Goal: Task Accomplishment & Management: Use online tool/utility

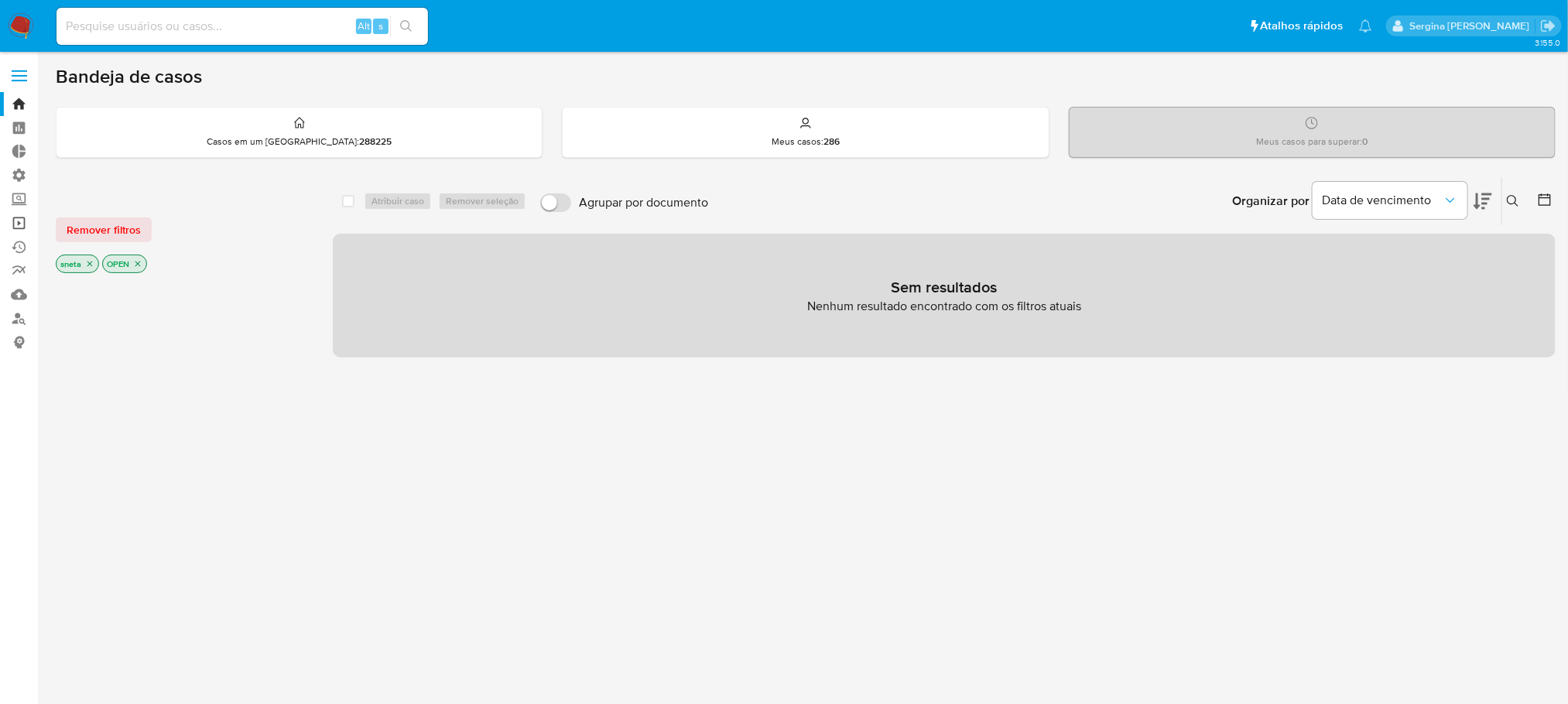
click at [20, 219] on link "Operações em massa" at bounding box center [92, 223] width 184 height 24
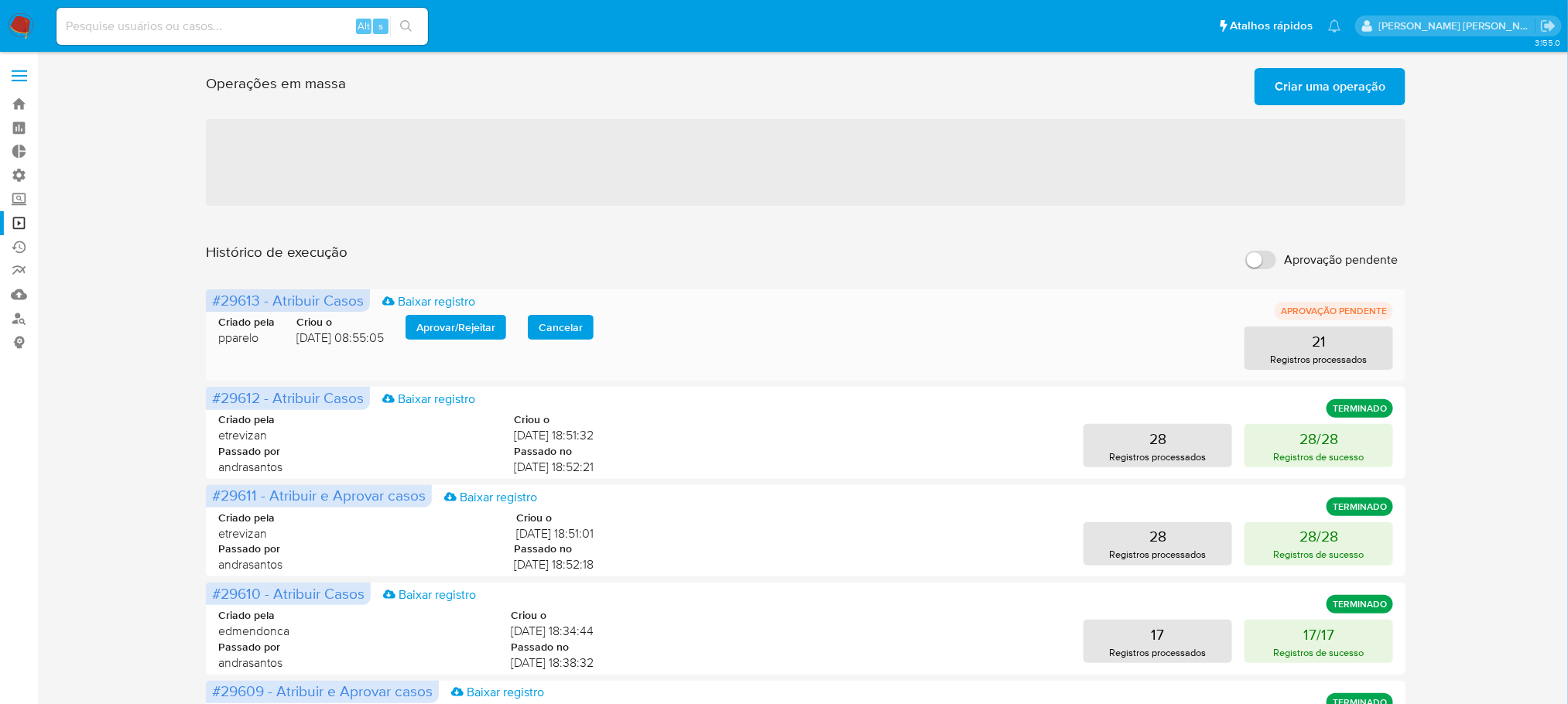
click at [471, 328] on span "Aprovar / Rejeitar" at bounding box center [455, 327] width 79 height 22
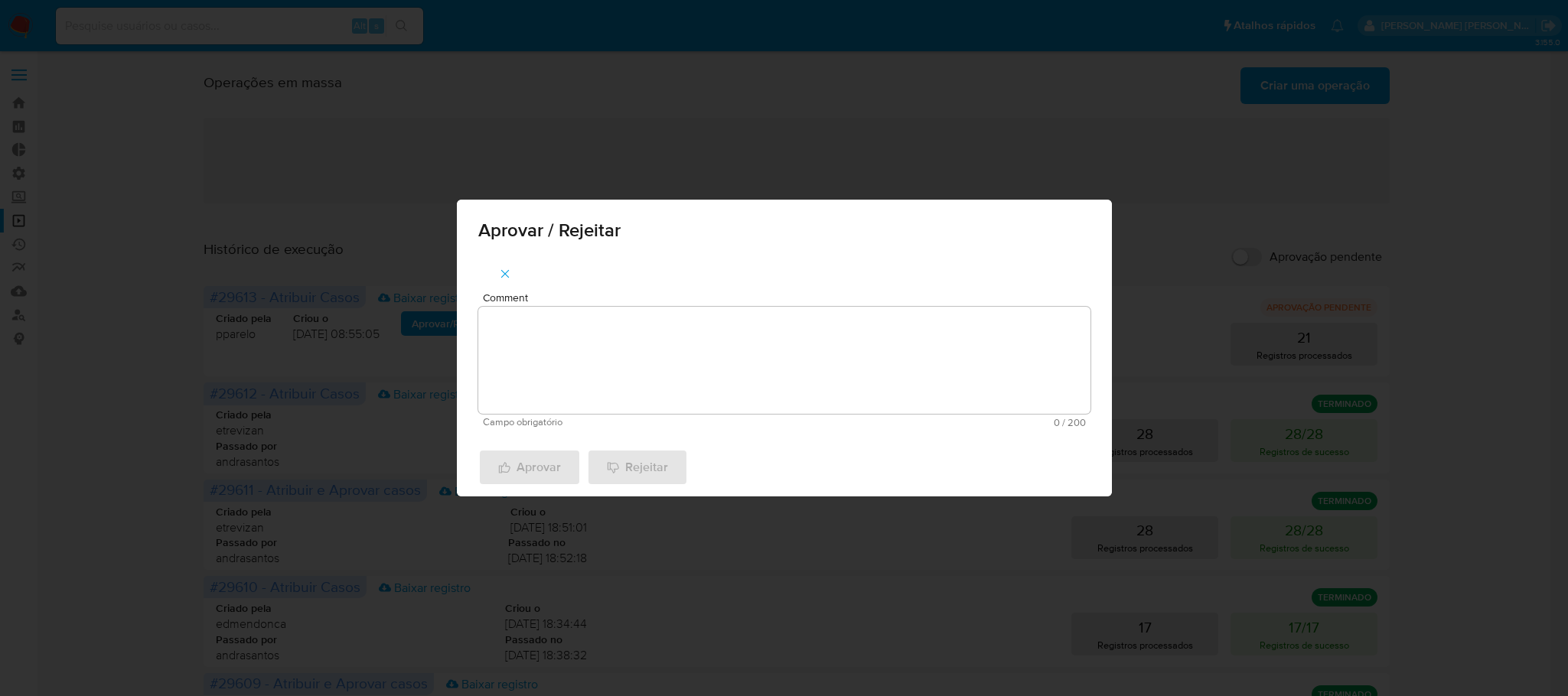
click at [607, 344] on textarea "Comment" at bounding box center [784, 360] width 612 height 107
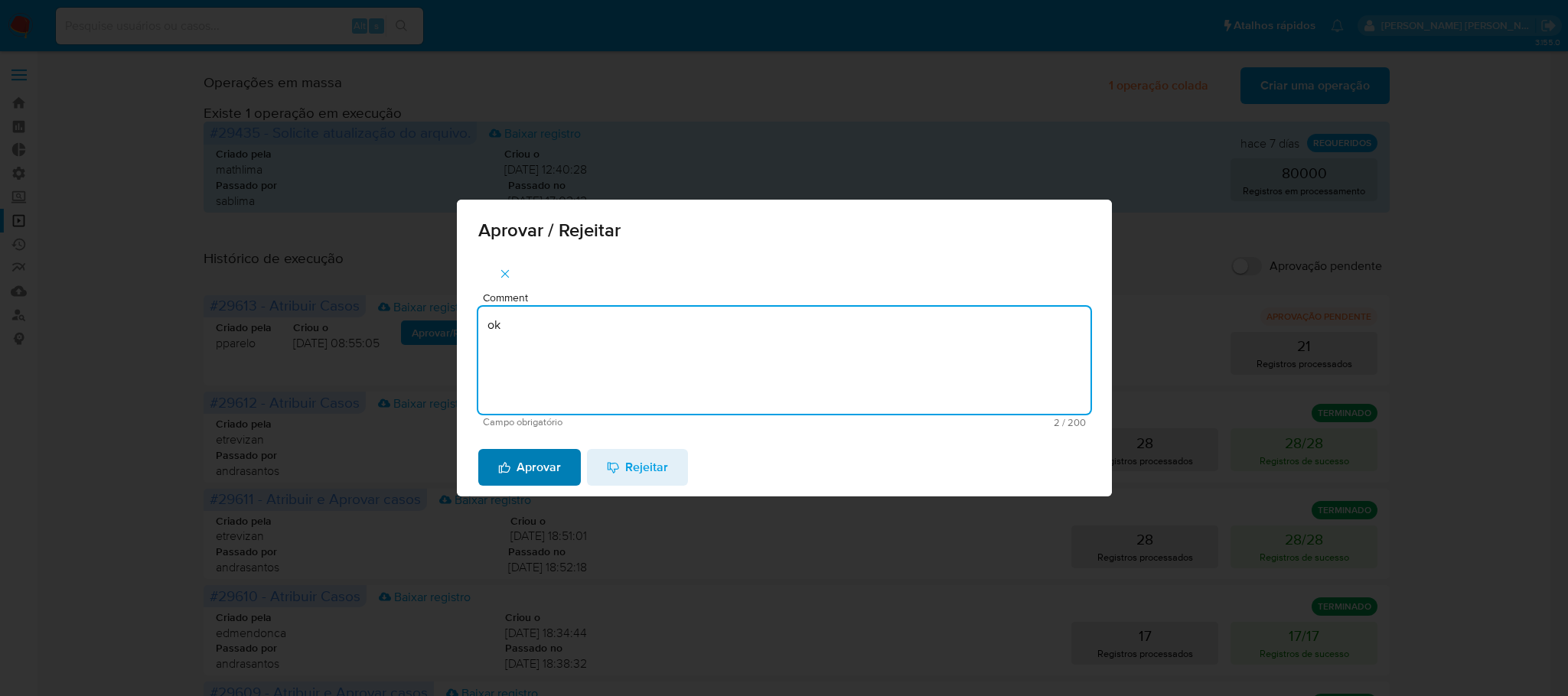
type textarea "ok"
click at [533, 473] on span "Aprovar" at bounding box center [529, 467] width 63 height 34
